Goal: Find specific page/section: Find specific page/section

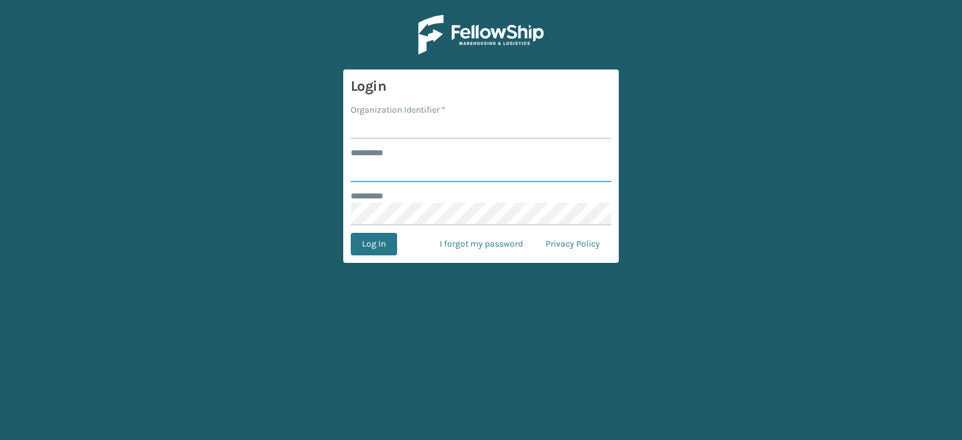
type input "******"
click at [361, 127] on input "Organization Identifier *" at bounding box center [481, 127] width 261 height 23
type input "LifeStyle"
click at [368, 242] on button "Log In" at bounding box center [374, 244] width 46 height 23
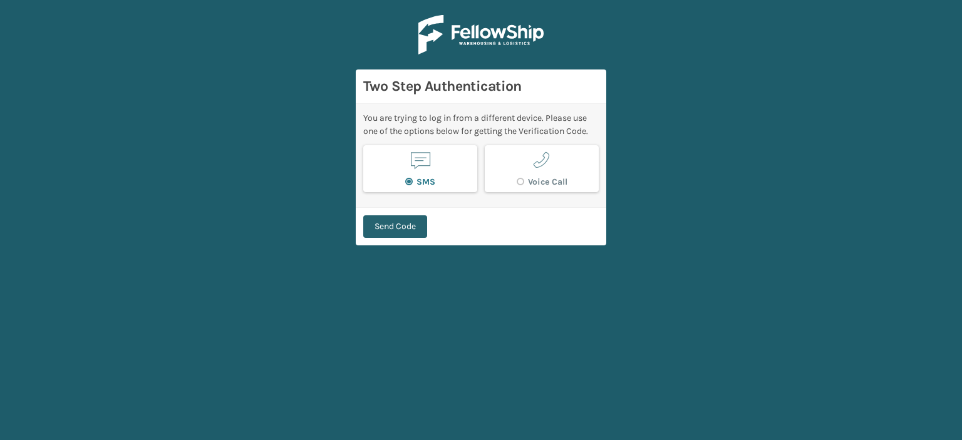
click at [374, 233] on button "Send Code" at bounding box center [395, 226] width 64 height 23
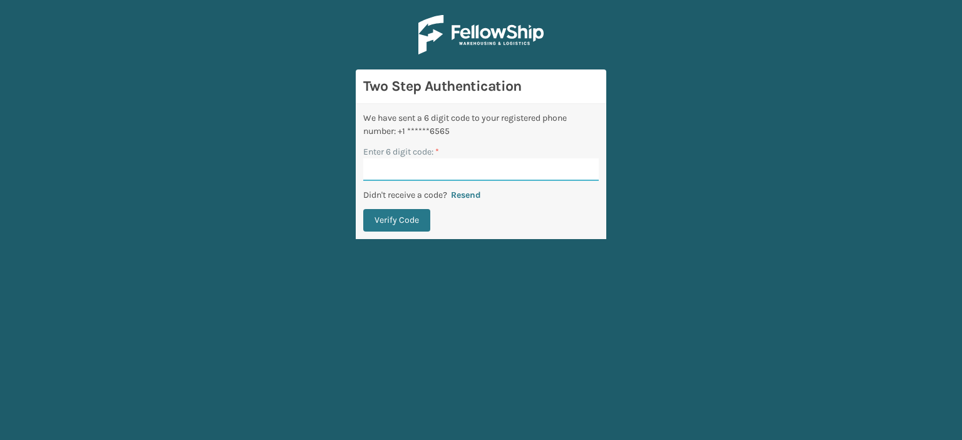
paste input "983937"
type input "983937"
click at [408, 205] on div "We have sent a 6 digit code to your registered phone number: +1 ******6565 Ente…" at bounding box center [481, 171] width 251 height 135
click at [409, 212] on button "Verify Code" at bounding box center [396, 220] width 67 height 23
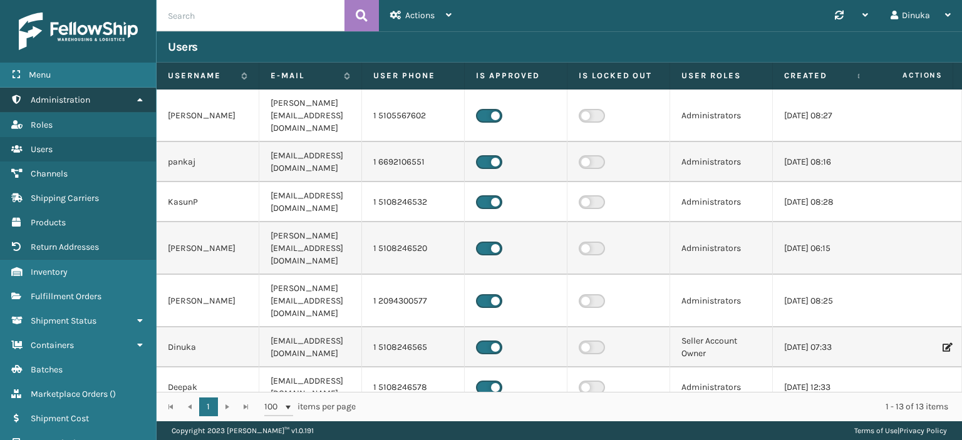
click at [138, 102] on icon at bounding box center [140, 99] width 10 height 9
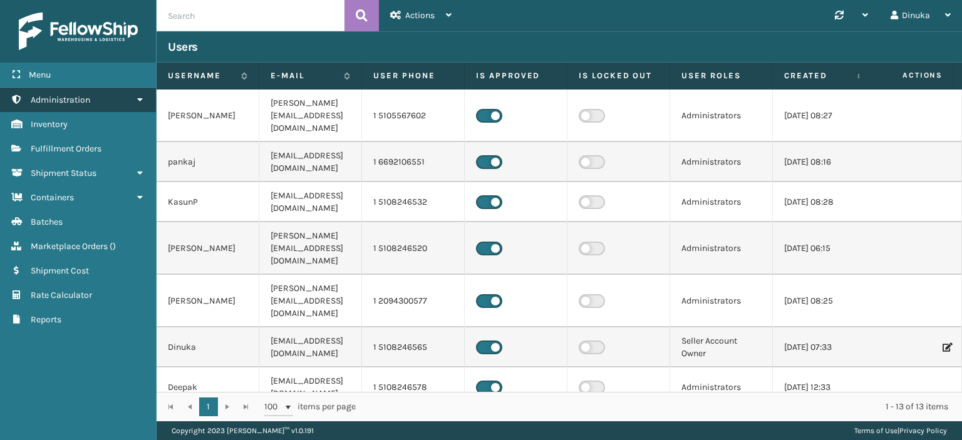
click at [140, 100] on icon at bounding box center [140, 99] width 10 height 9
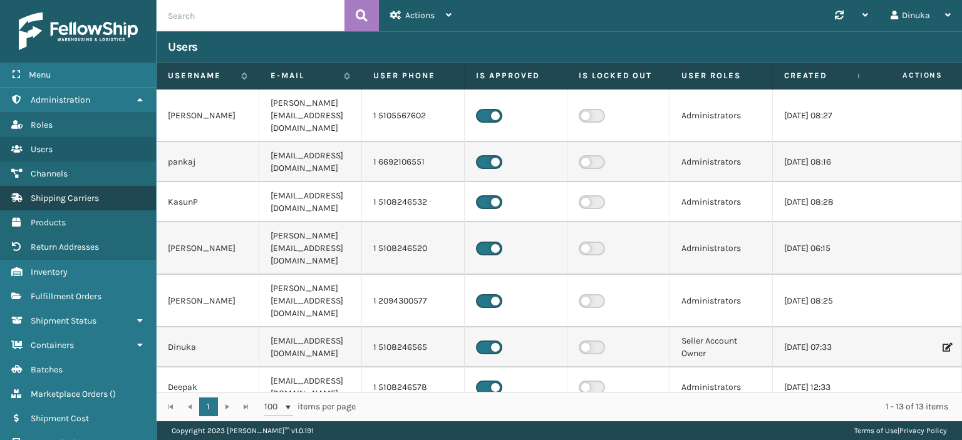
click at [77, 199] on span "Shipping Carriers" at bounding box center [65, 198] width 68 height 11
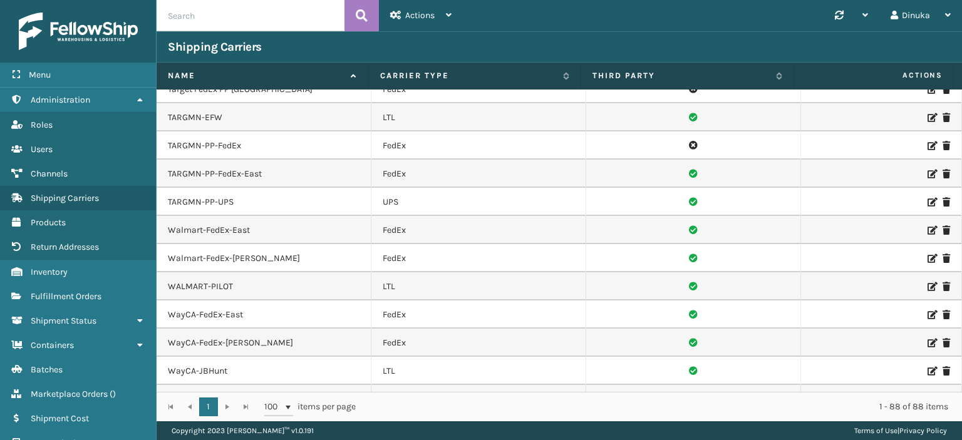
scroll to position [2067, 0]
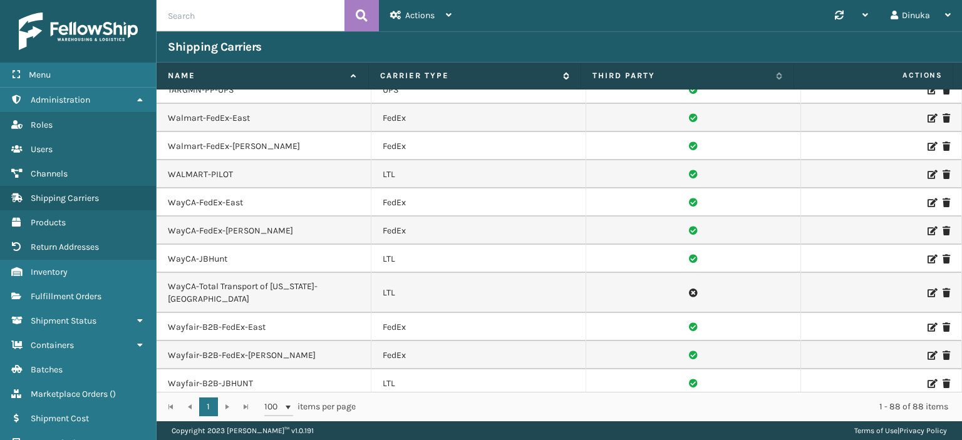
click at [564, 80] on span "Carrier Type" at bounding box center [474, 75] width 189 height 11
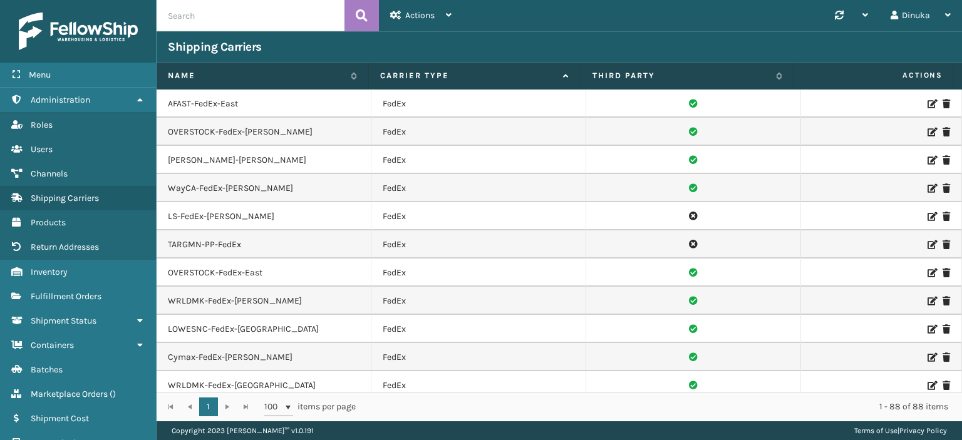
click at [928, 103] on icon at bounding box center [932, 104] width 8 height 9
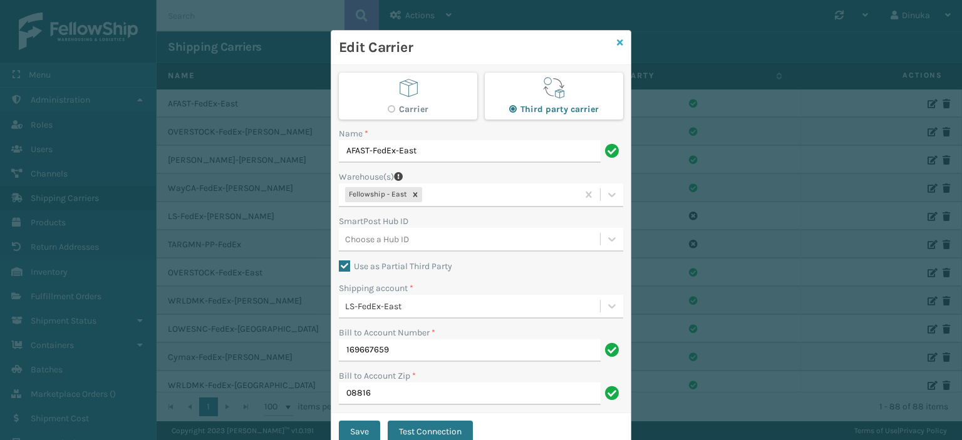
click at [617, 42] on icon at bounding box center [620, 42] width 6 height 9
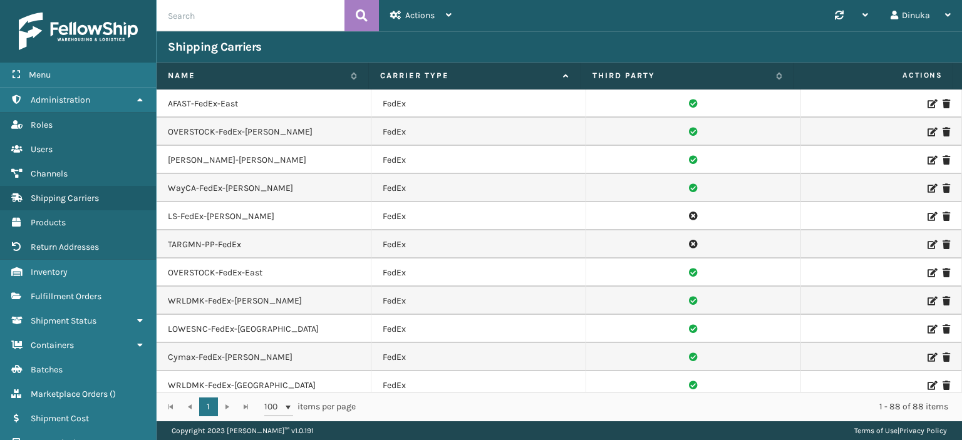
click at [928, 132] on icon at bounding box center [932, 132] width 8 height 9
